Goal: Task Accomplishment & Management: Complete application form

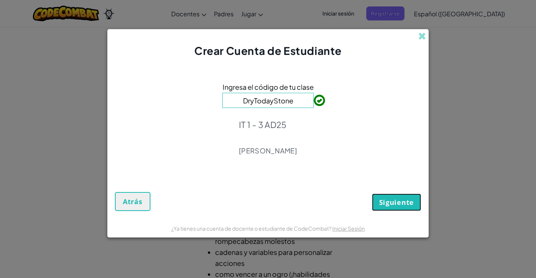
click at [390, 202] on span "Siguiente" at bounding box center [396, 201] width 35 height 9
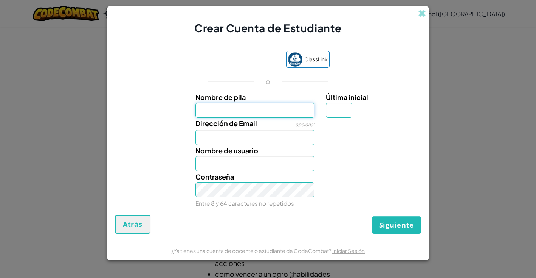
click at [288, 112] on input "Nombre de pila" at bounding box center [256, 109] width 120 height 15
type input "Cesar"
click at [256, 140] on input "Dirección de Email" at bounding box center [256, 137] width 120 height 15
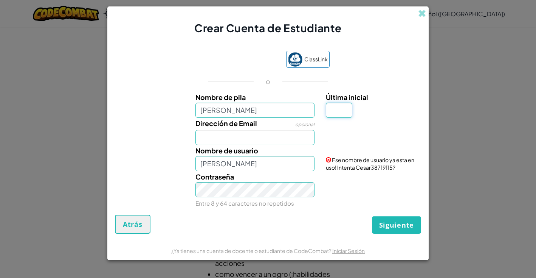
click at [341, 113] on input "Última inicial" at bounding box center [339, 109] width 26 height 15
type input "S"
type input "CesarS"
click at [289, 137] on input "Dirección de Email" at bounding box center [256, 137] width 120 height 15
type input "al07180224@tecmilenio.mx"
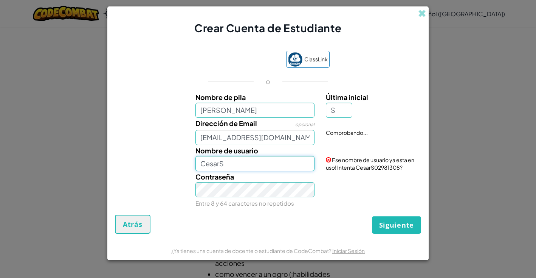
click at [235, 166] on input "CesarS" at bounding box center [256, 163] width 120 height 15
click at [382, 226] on span "Siguiente" at bounding box center [396, 224] width 35 height 9
click at [378, 224] on button "Crear Cuenta" at bounding box center [390, 224] width 63 height 17
click at [277, 165] on input "CesarS" at bounding box center [256, 163] width 120 height 15
type input "CesarS2002022"
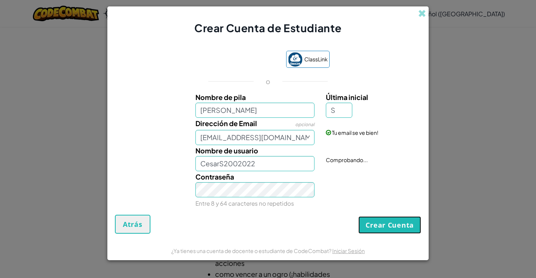
click at [388, 227] on button "Crear Cuenta" at bounding box center [390, 224] width 63 height 17
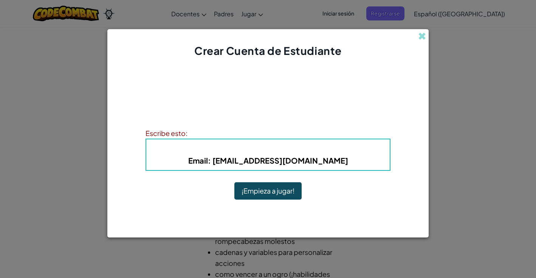
click at [264, 189] on button "¡Empieza a jugar!" at bounding box center [267, 190] width 67 height 17
